Goal: Find specific page/section: Find specific page/section

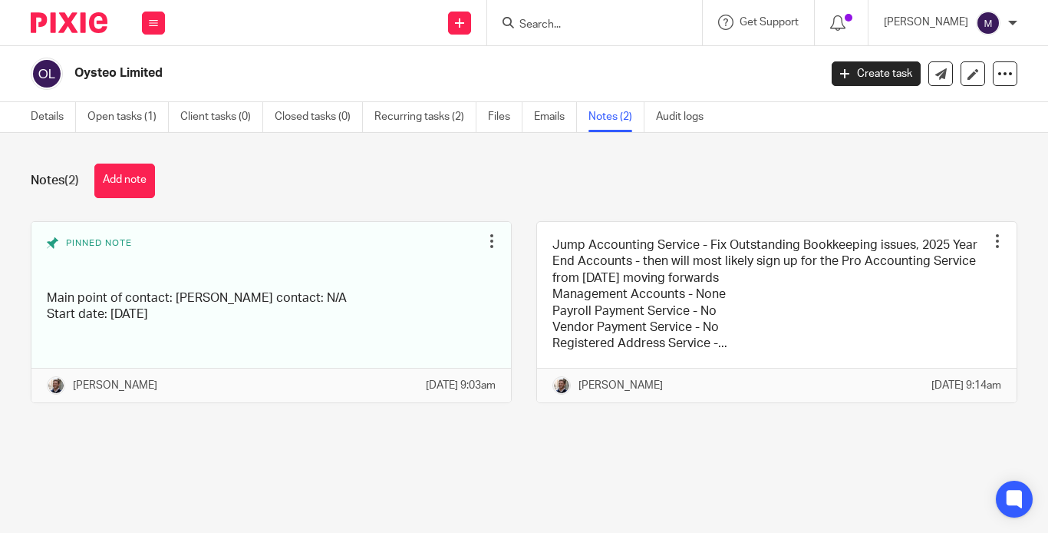
click at [593, 27] on input "Search" at bounding box center [587, 25] width 138 height 14
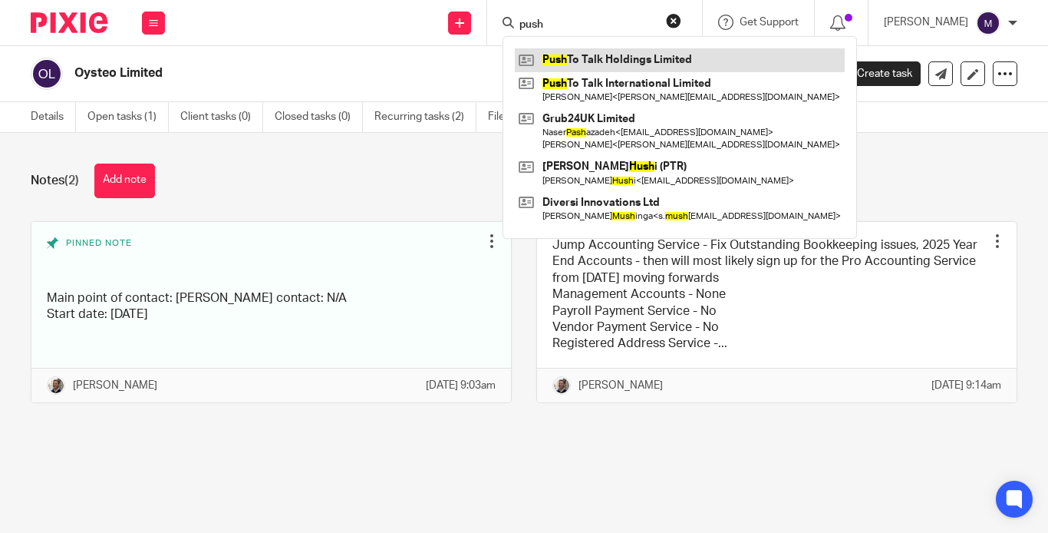
type input "push"
click at [583, 54] on link at bounding box center [680, 59] width 330 height 23
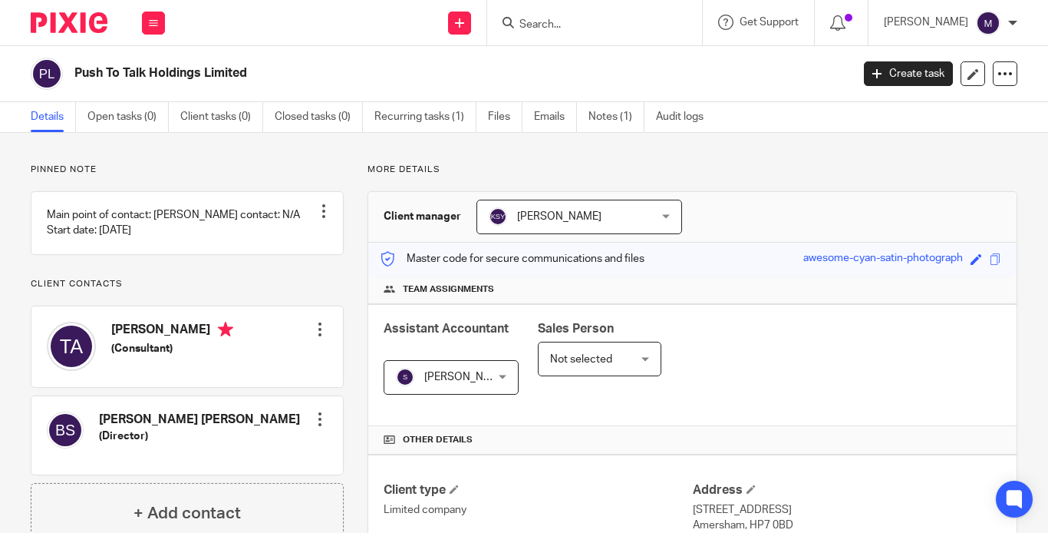
click at [635, 23] on input "Search" at bounding box center [587, 25] width 138 height 14
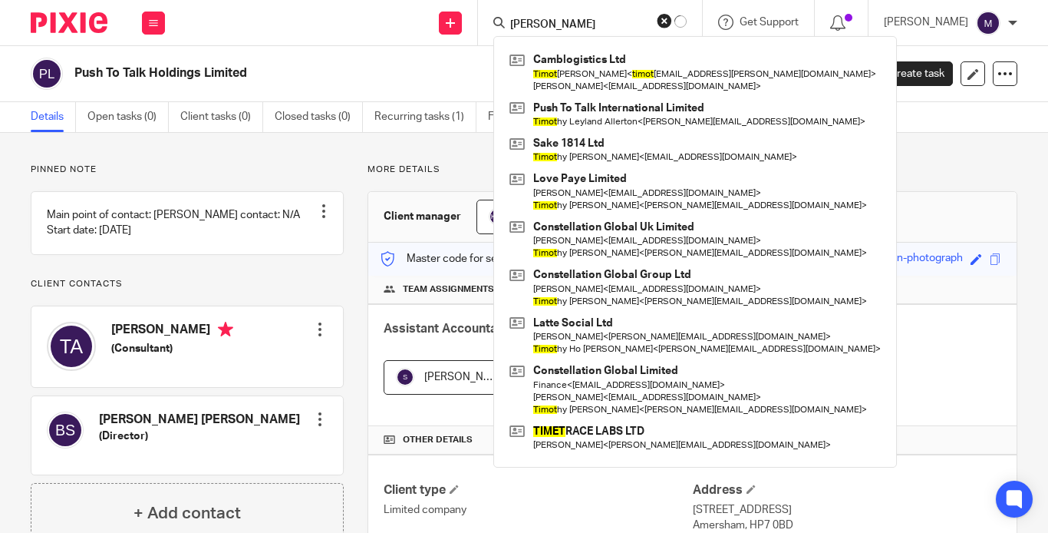
type input "timothy"
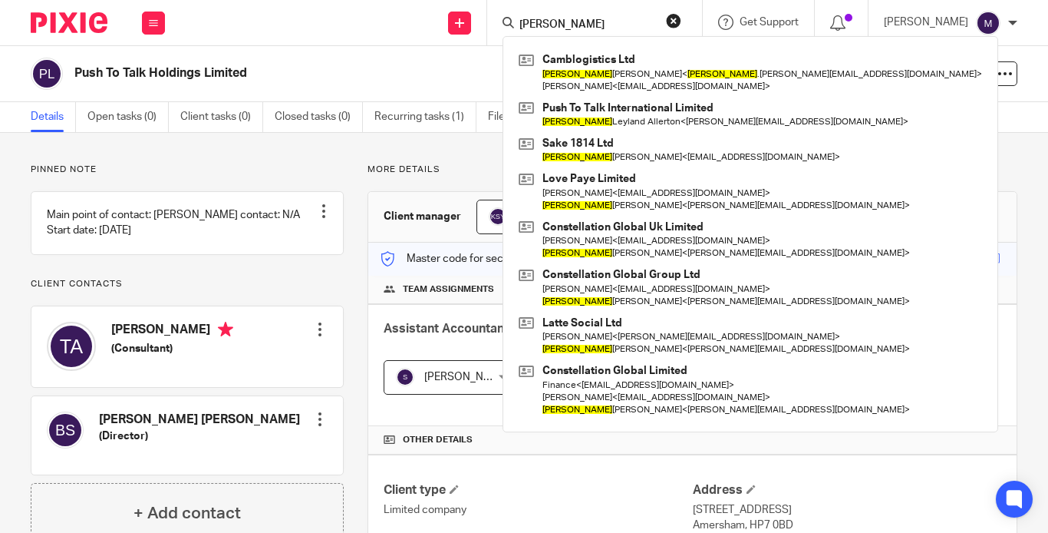
drag, startPoint x: 604, startPoint y: 22, endPoint x: 509, endPoint y: 48, distance: 97.9
click at [509, 48] on body "Work Email Clients Team Reports Work Email Clients Team Reports Settings Send n…" at bounding box center [524, 266] width 1048 height 533
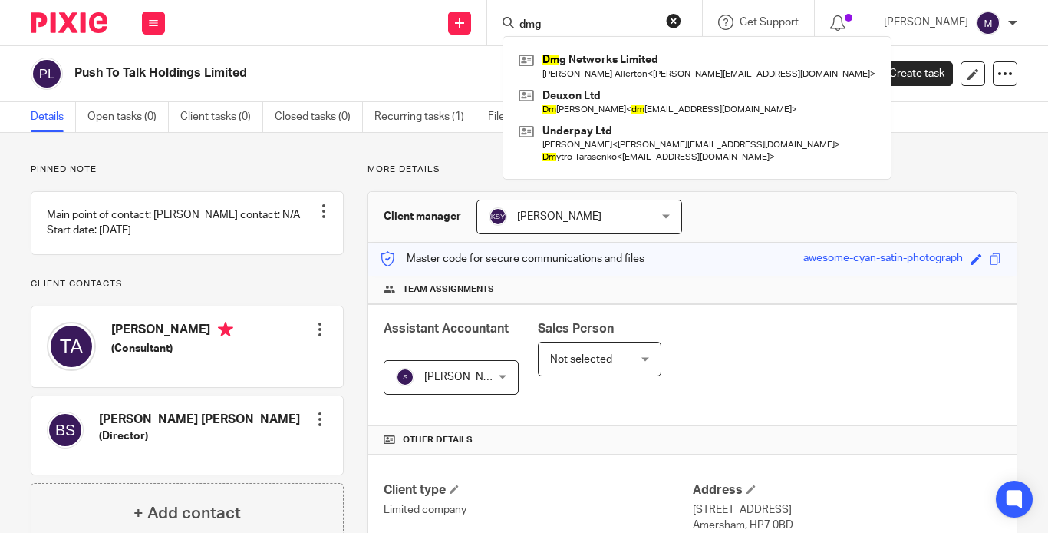
type input "dmg"
click button "submit" at bounding box center [0, 0] width 0 height 0
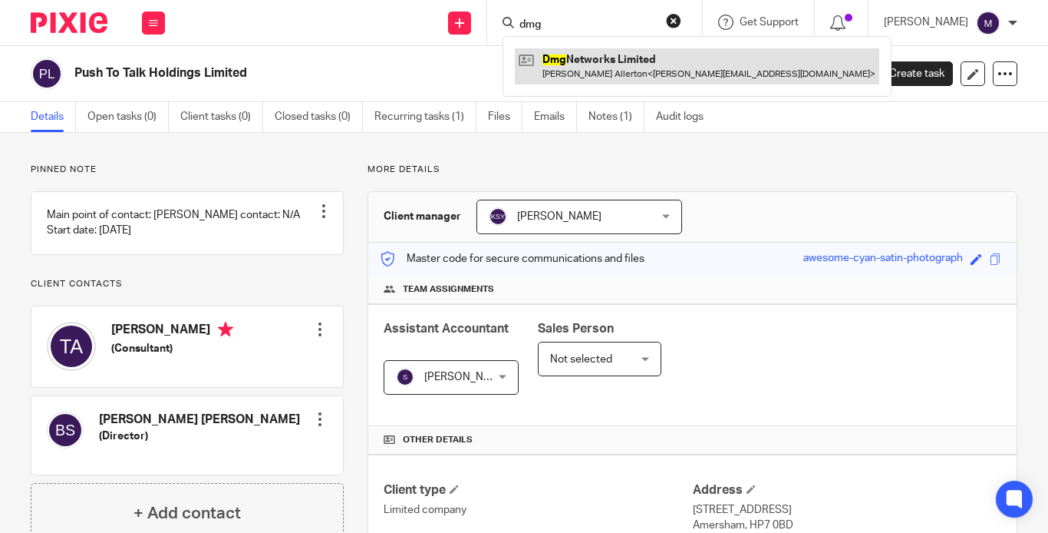
click at [622, 71] on link at bounding box center [697, 65] width 364 height 35
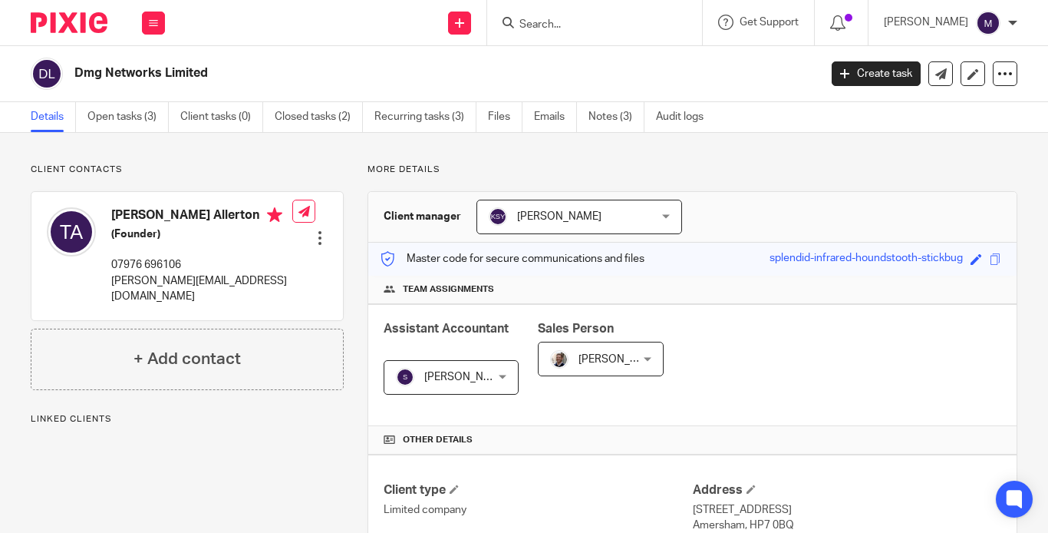
click at [570, 18] on input "Search" at bounding box center [587, 25] width 138 height 14
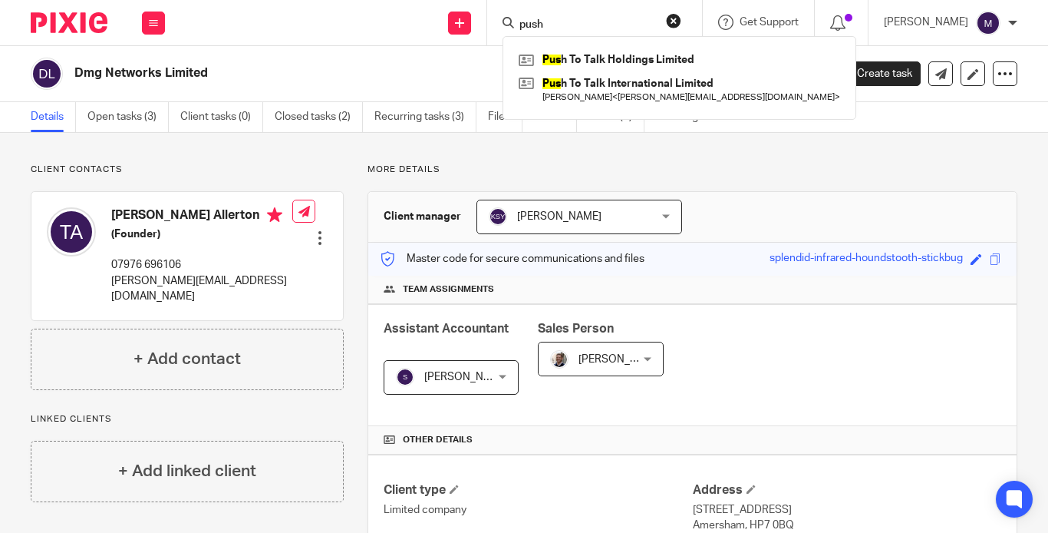
type input "push"
click button "submit" at bounding box center [0, 0] width 0 height 0
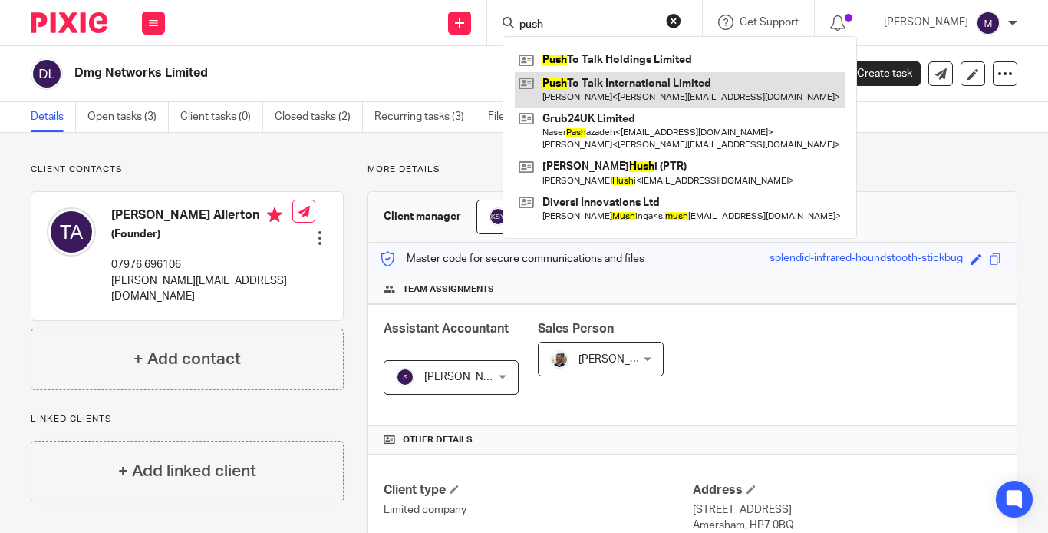
click at [649, 97] on link at bounding box center [680, 89] width 330 height 35
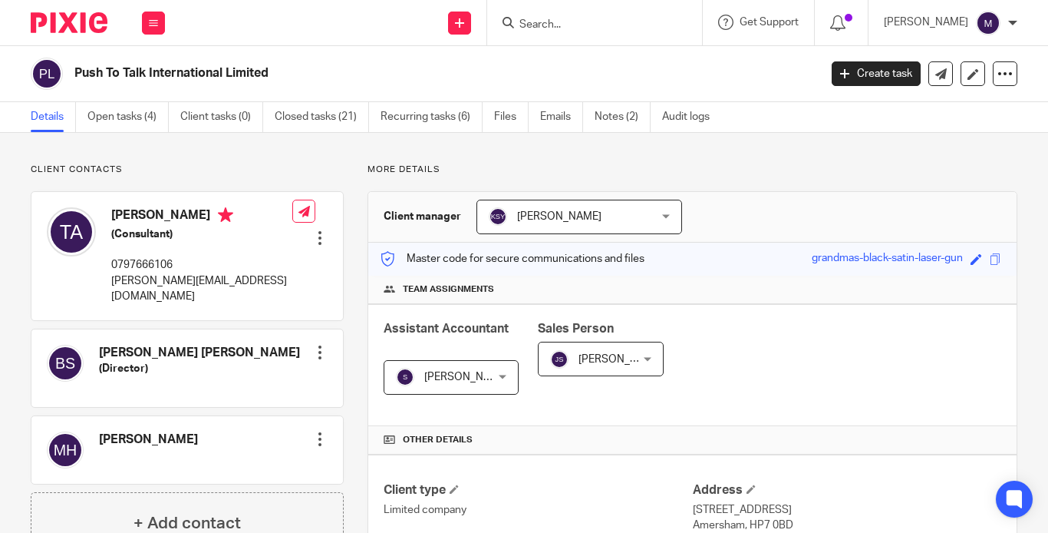
click at [578, 24] on input "Search" at bounding box center [587, 25] width 138 height 14
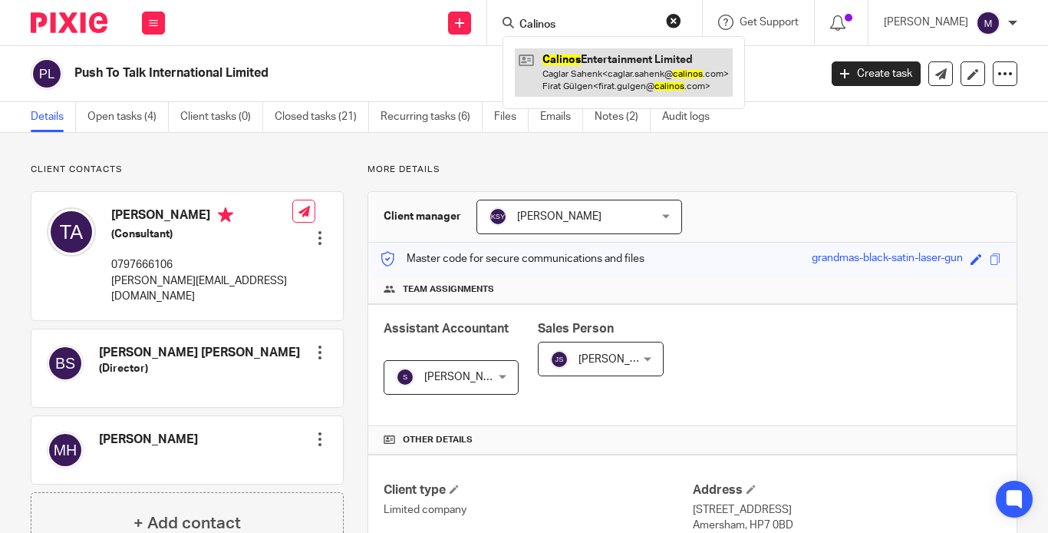
type input "Calinos"
click at [662, 87] on link at bounding box center [624, 72] width 218 height 48
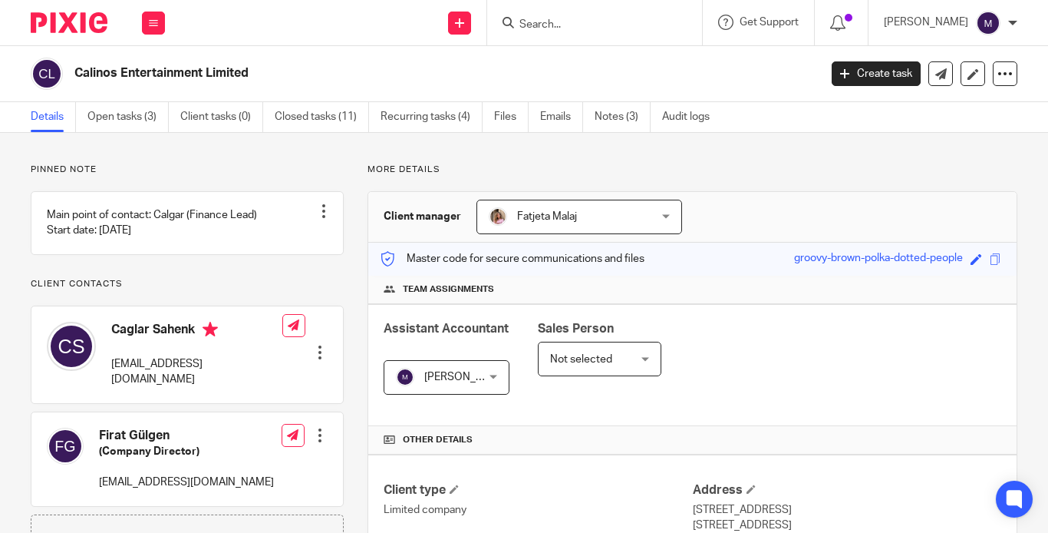
scroll to position [523, 0]
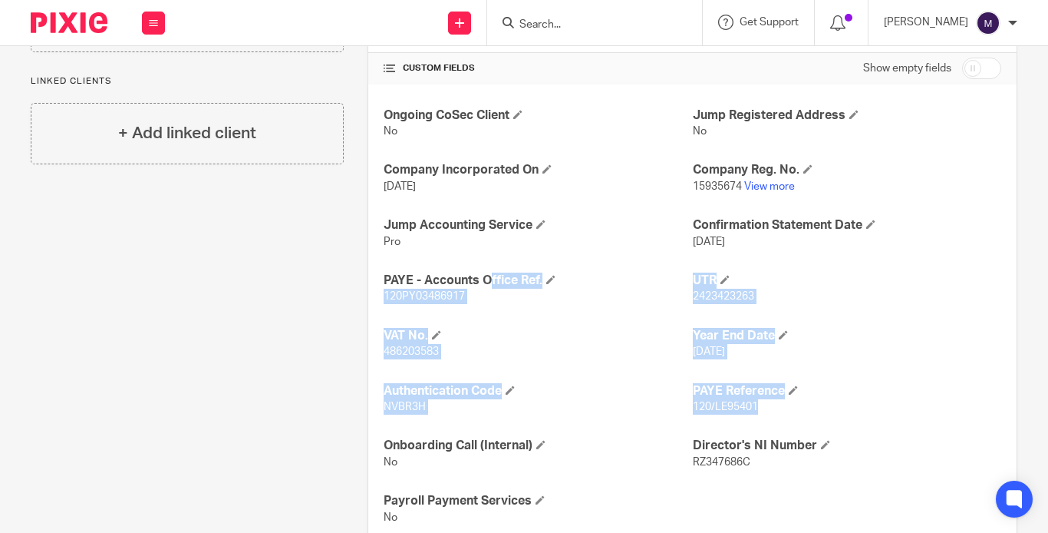
drag, startPoint x: 376, startPoint y: 234, endPoint x: 796, endPoint y: 371, distance: 441.6
click at [796, 371] on div "Ongoing CoSec Client No Jump Registered Address No Company Incorporated On [DAT…" at bounding box center [692, 315] width 648 height 463
copy div "PAYE - Accounts Office Ref. 120PY03486917 UTR 2423423263 VAT No. 486203583 Year…"
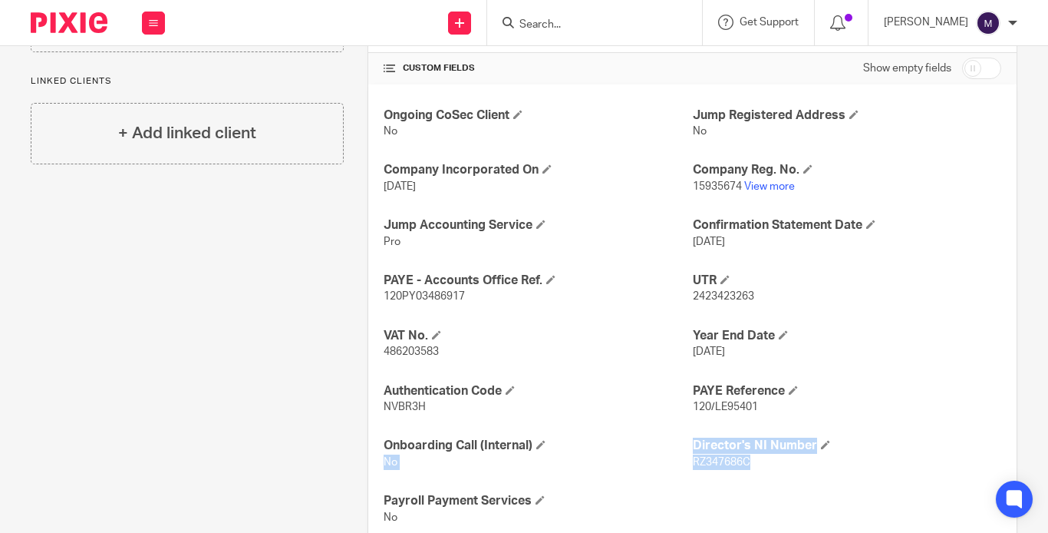
drag, startPoint x: 680, startPoint y: 391, endPoint x: 784, endPoint y: 419, distance: 108.1
click at [784, 419] on div "Ongoing CoSec Client No Jump Registered Address No Company Incorporated On [DAT…" at bounding box center [692, 315] width 648 height 463
copy div "No Director's NI Number RZ347686C"
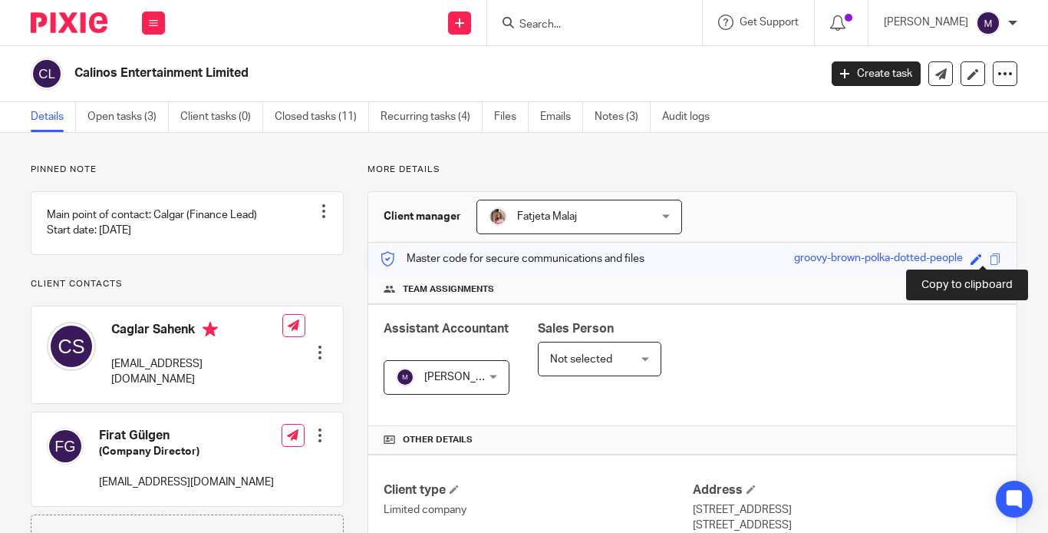
click at [990, 253] on span at bounding box center [996, 259] width 12 height 12
